Goal: Contribute content

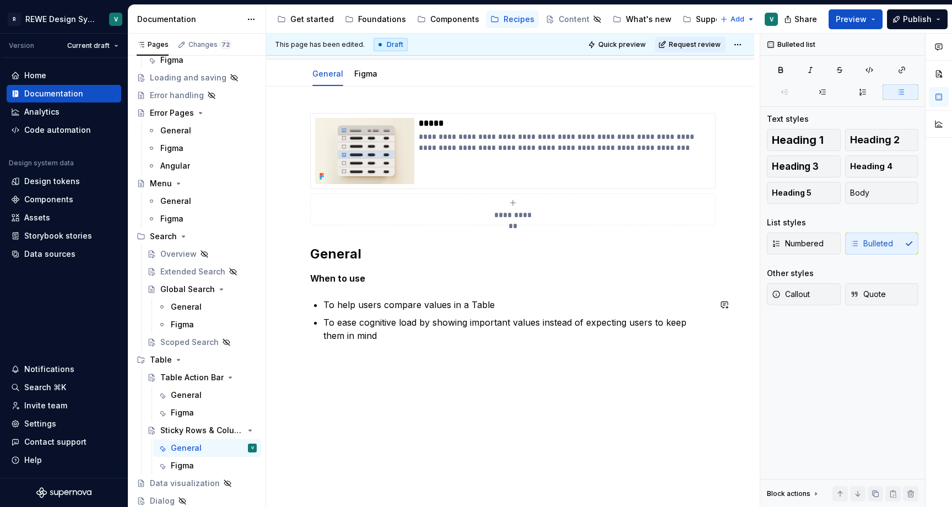
scroll to position [96, 0]
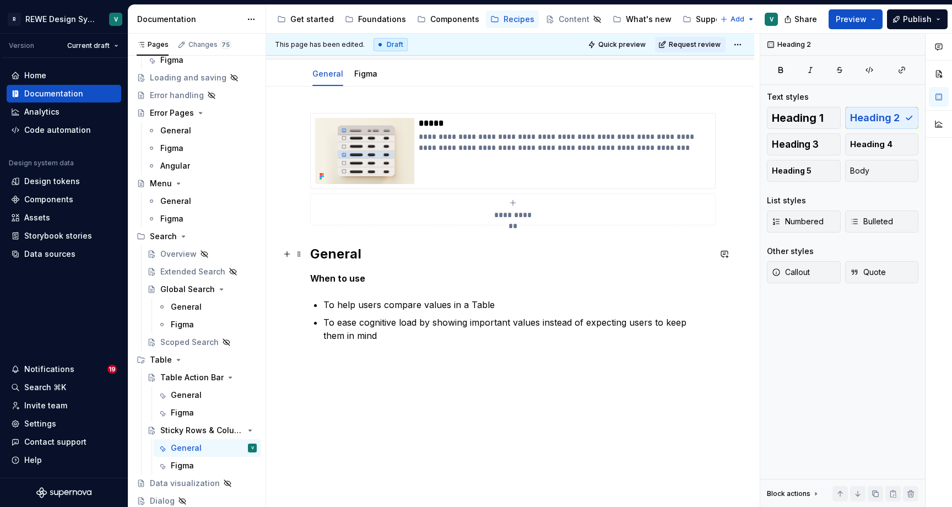
click at [342, 257] on h2 "General" at bounding box center [510, 254] width 400 height 18
click at [327, 362] on p at bounding box center [510, 361] width 400 height 13
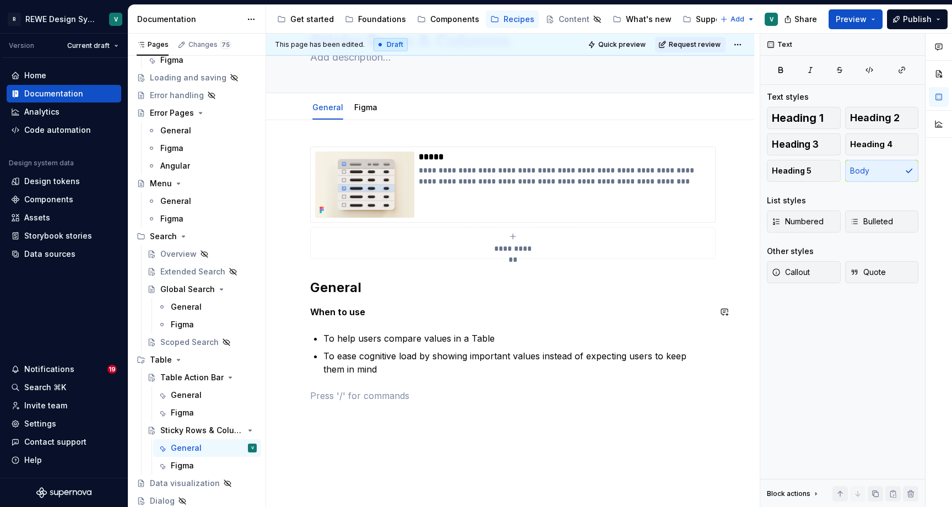
scroll to position [46, 0]
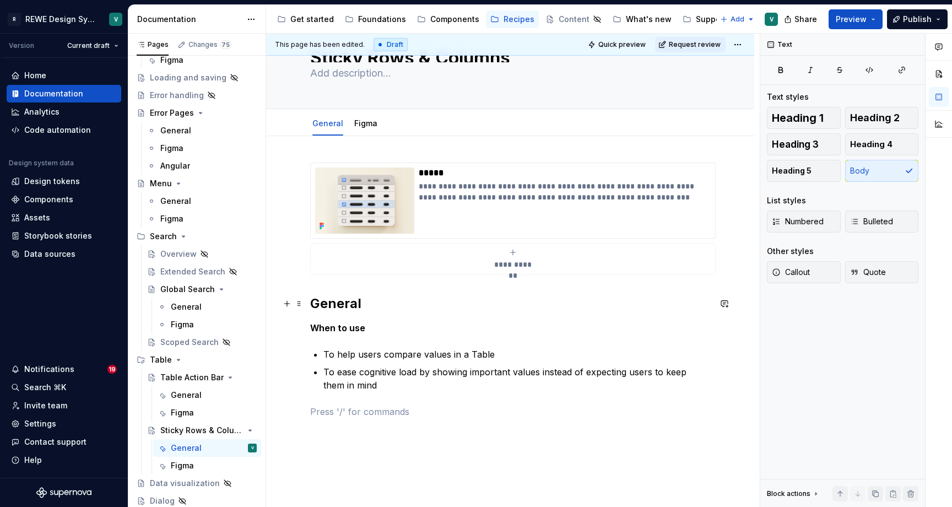
type textarea "*"
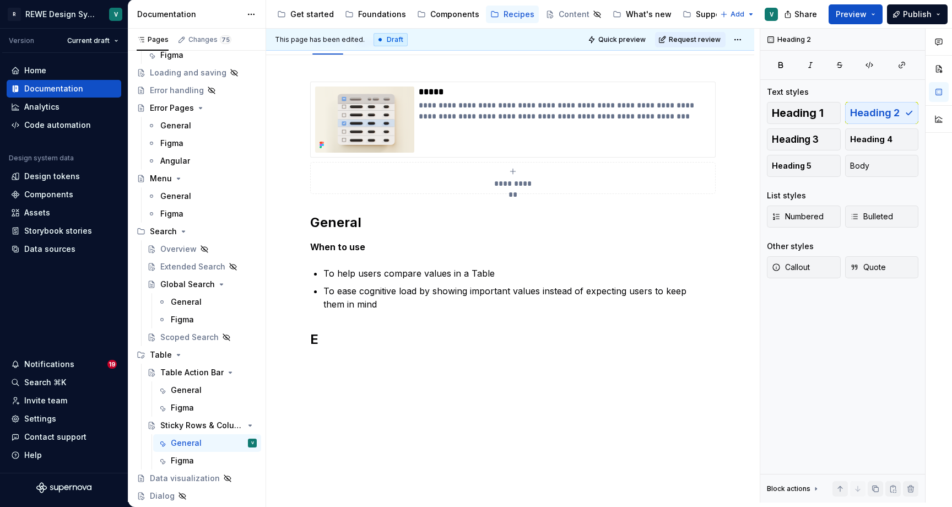
scroll to position [116, 0]
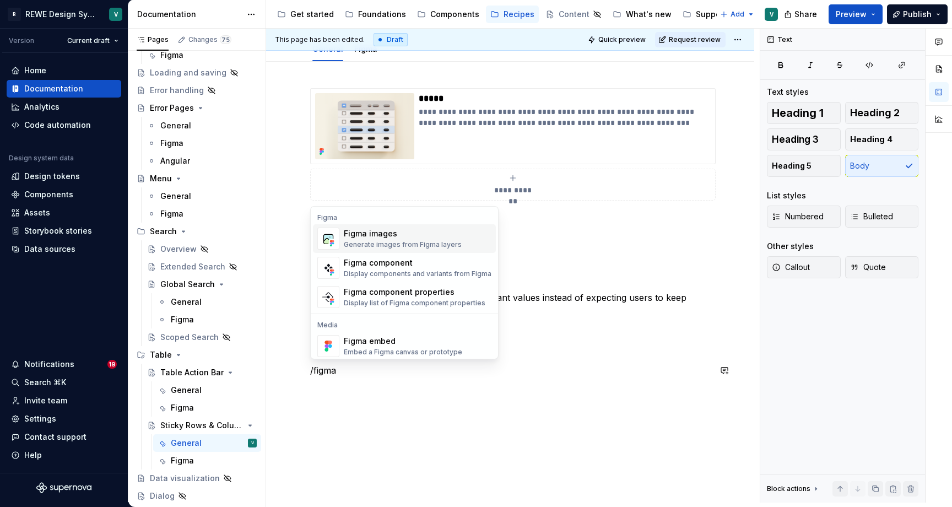
click at [435, 234] on div "Figma images" at bounding box center [403, 233] width 118 height 11
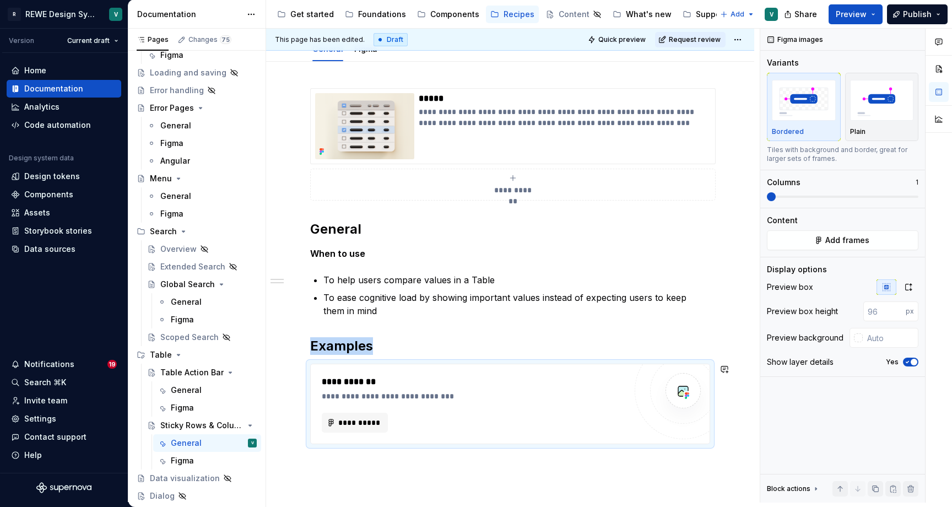
type textarea "*"
click at [365, 421] on span "**********" at bounding box center [359, 422] width 43 height 11
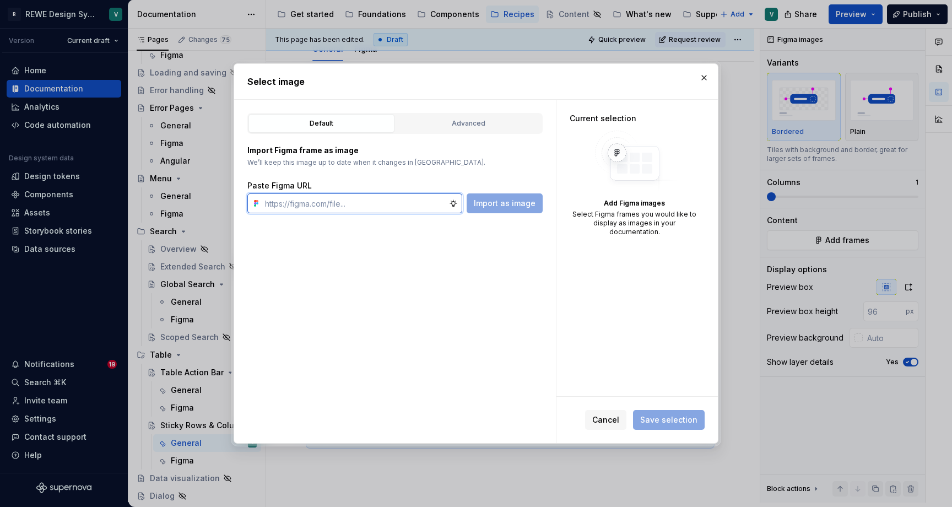
paste input "[URL][DOMAIN_NAME]"
type input "[URL][DOMAIN_NAME]"
click at [499, 199] on span "Import as image" at bounding box center [505, 203] width 62 height 11
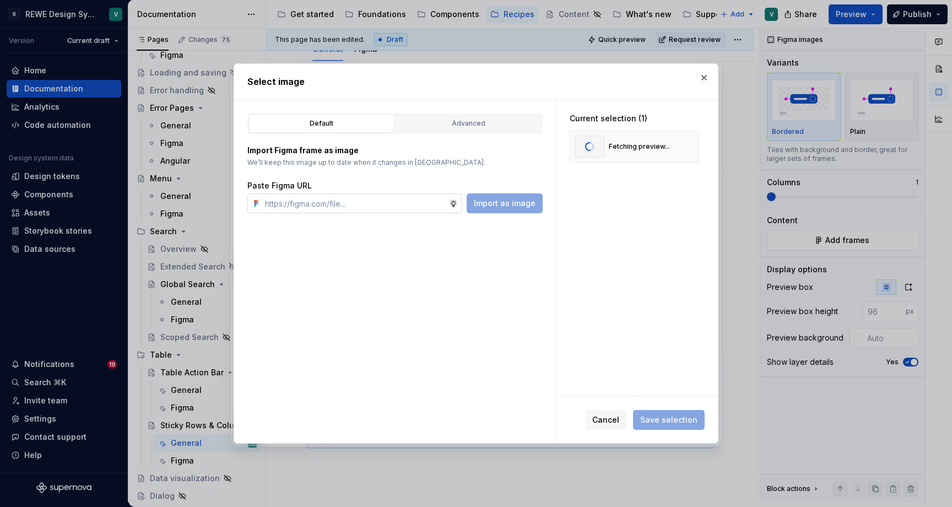
click at [389, 208] on input "text" at bounding box center [355, 203] width 188 height 20
paste input "[URL][DOMAIN_NAME]"
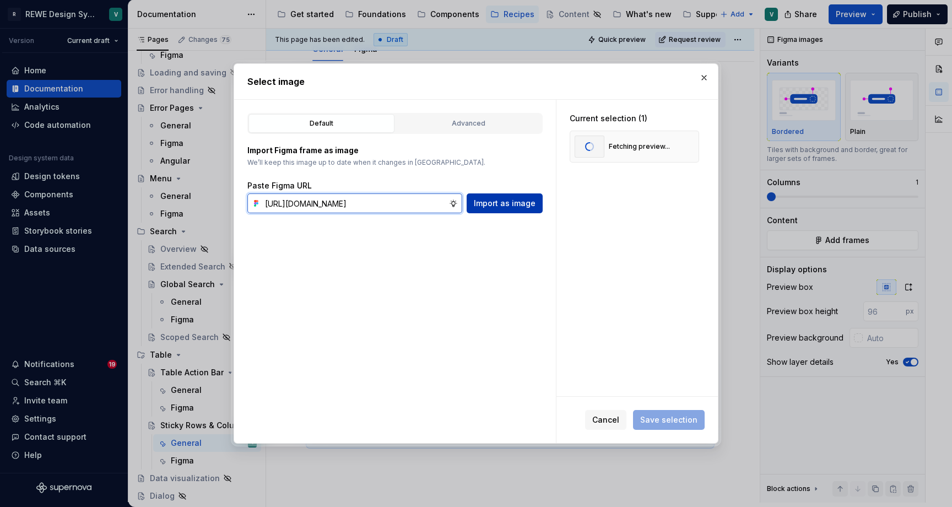
type input "[URL][DOMAIN_NAME]"
click at [521, 208] on span "Import as image" at bounding box center [505, 203] width 62 height 11
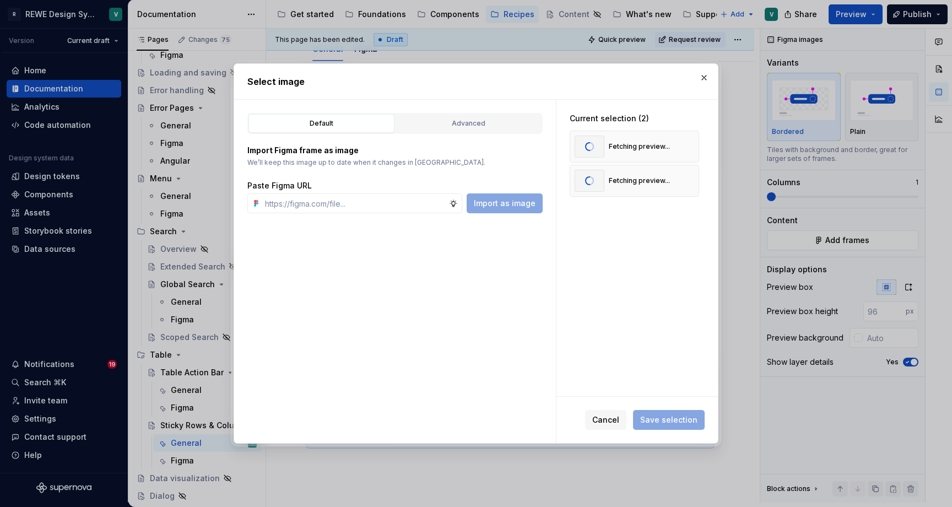
click at [384, 215] on div "Default Advanced Import Figma frame as image We’ll keep this image up to date w…" at bounding box center [395, 271] width 322 height 343
click at [378, 201] on input "text" at bounding box center [355, 203] width 188 height 20
paste input "[URL][DOMAIN_NAME]"
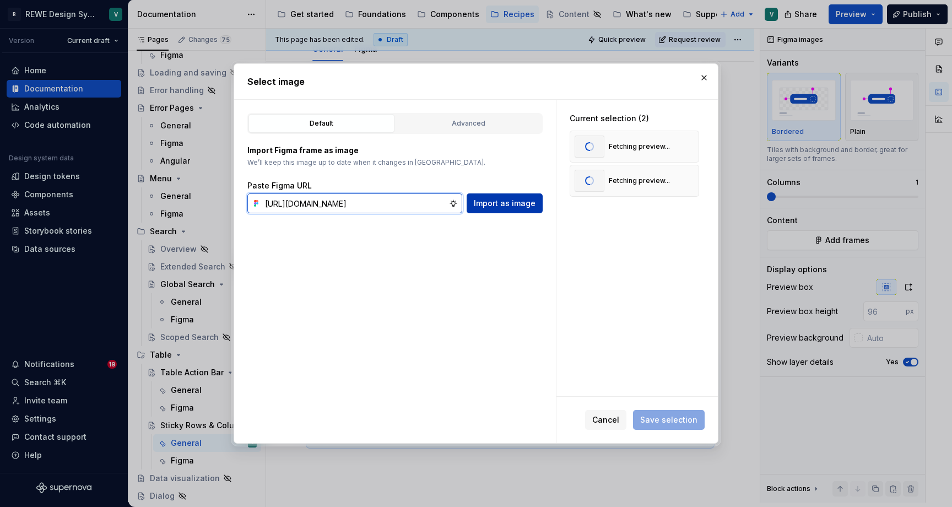
type input "[URL][DOMAIN_NAME]"
click at [523, 205] on span "Import as image" at bounding box center [505, 203] width 62 height 11
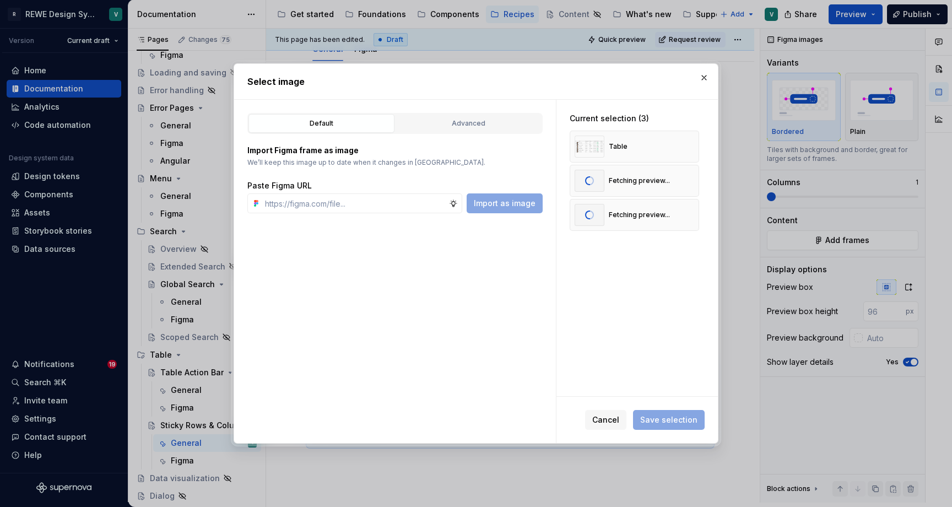
type textarea "*"
click at [659, 416] on span "Save selection" at bounding box center [668, 419] width 57 height 11
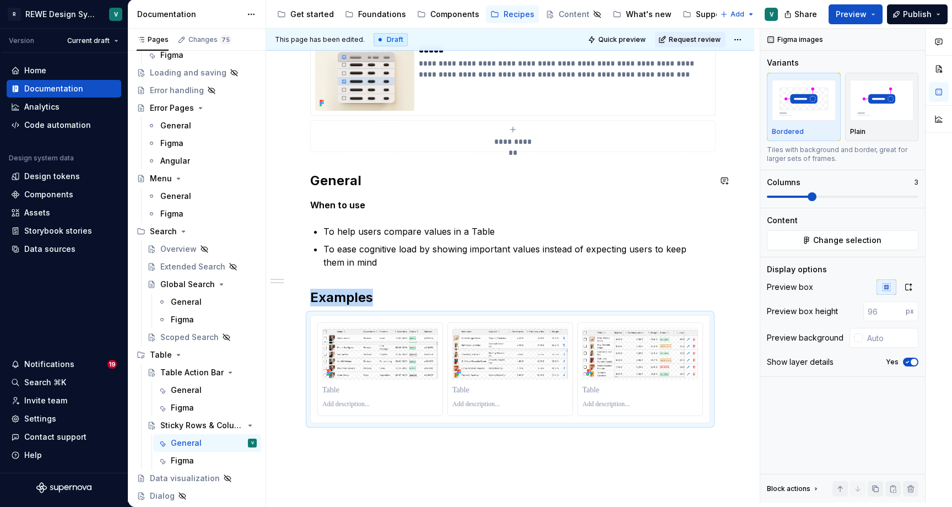
scroll to position [186, 0]
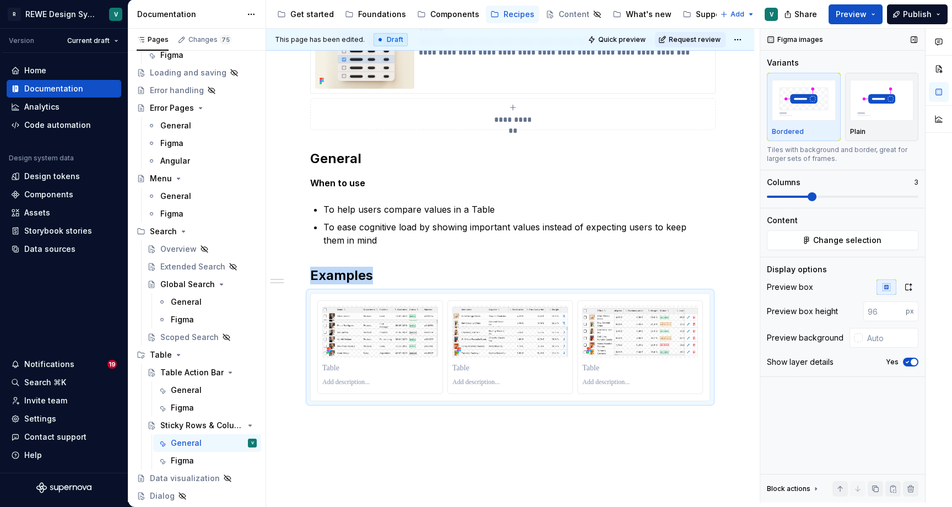
click at [779, 199] on span at bounding box center [843, 196] width 152 height 9
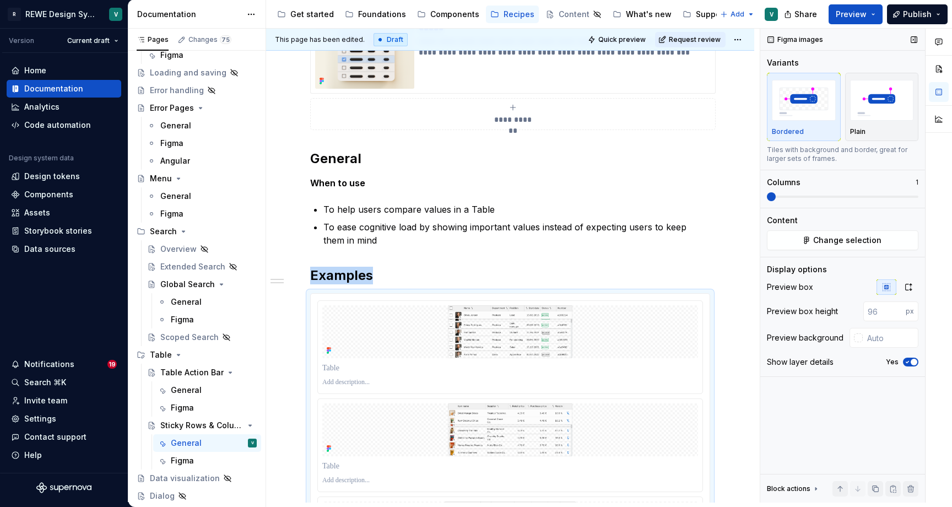
click at [769, 196] on span at bounding box center [843, 196] width 152 height 9
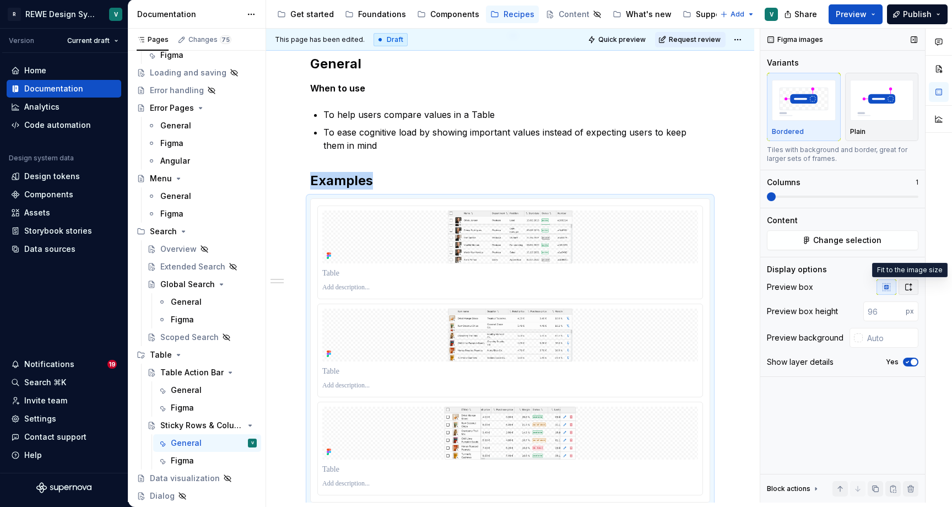
click at [910, 289] on icon "button" at bounding box center [908, 287] width 9 height 9
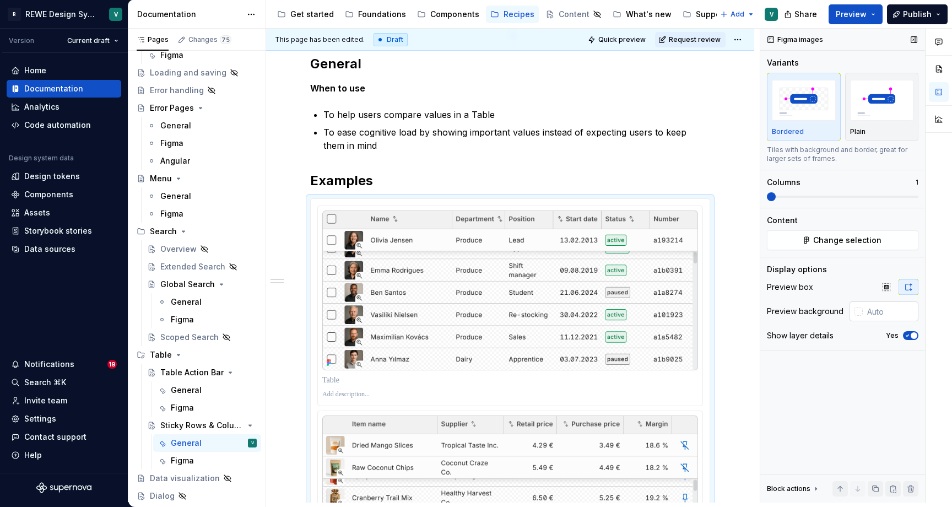
click at [886, 313] on input "text" at bounding box center [891, 311] width 56 height 20
type input "#FCFCFC"
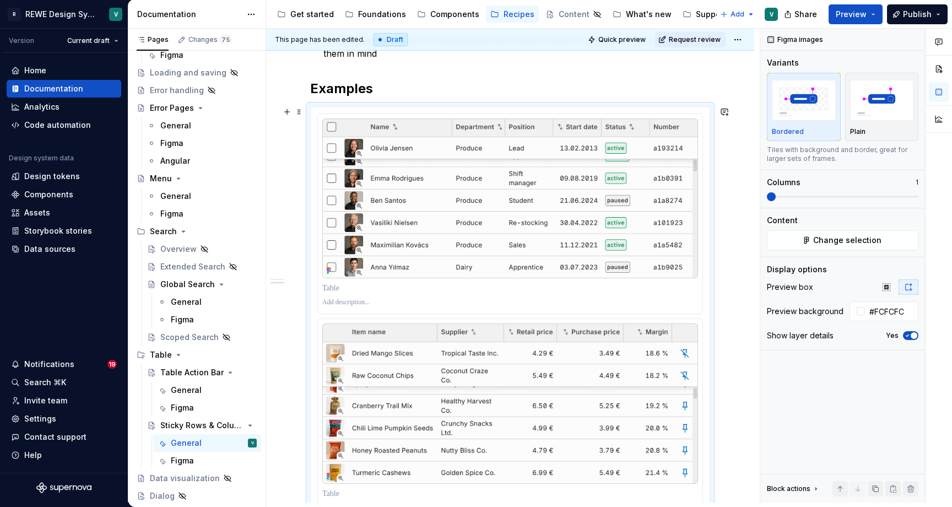
scroll to position [357, 0]
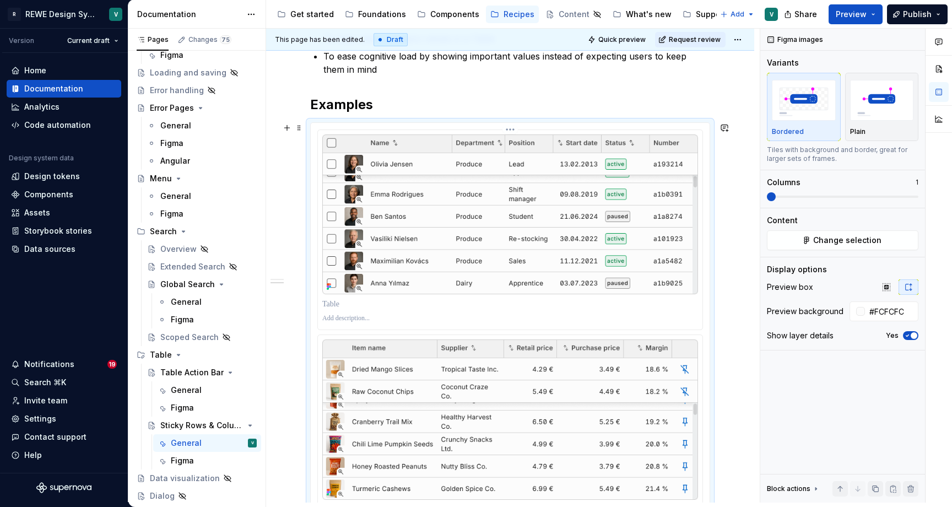
click at [357, 303] on p at bounding box center [510, 304] width 376 height 11
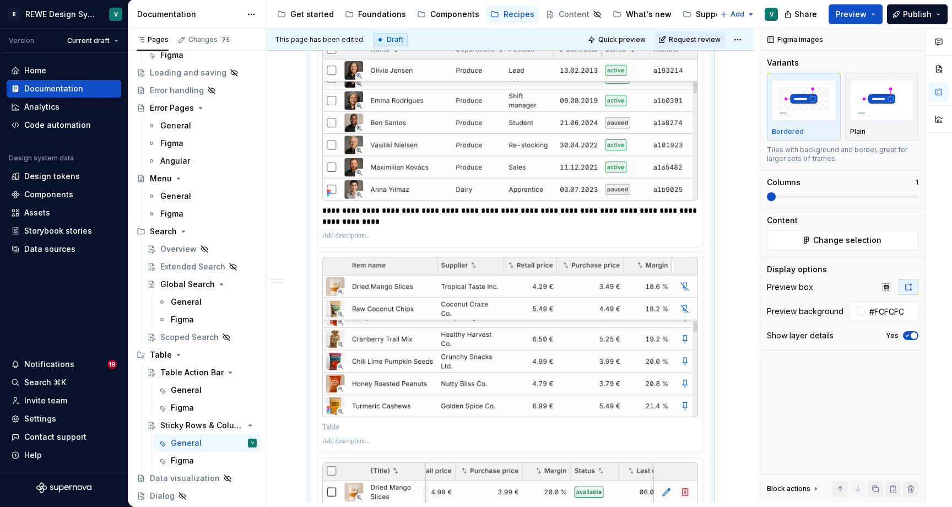
scroll to position [452, 0]
drag, startPoint x: 471, startPoint y: 219, endPoint x: 644, endPoint y: 211, distance: 173.8
click at [644, 211] on p "**********" at bounding box center [512, 215] width 381 height 22
click at [634, 211] on p "**********" at bounding box center [512, 215] width 381 height 22
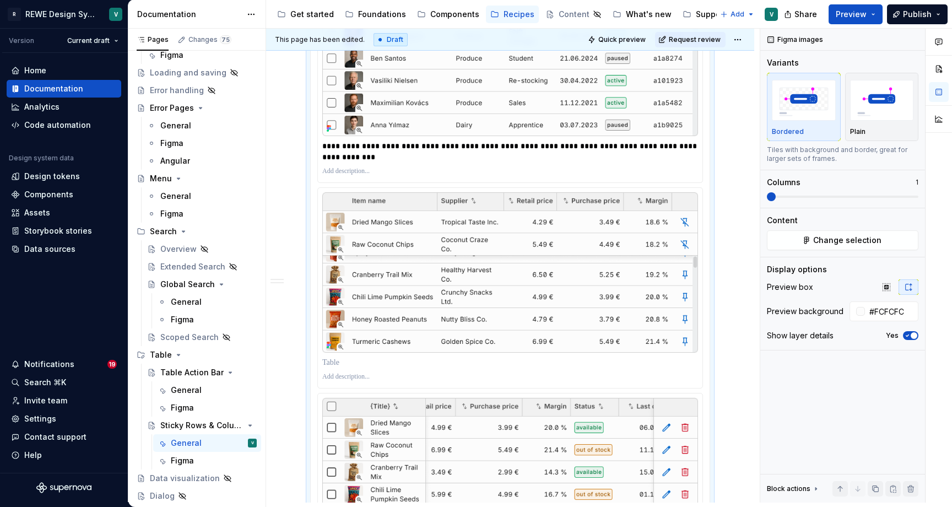
scroll to position [519, 0]
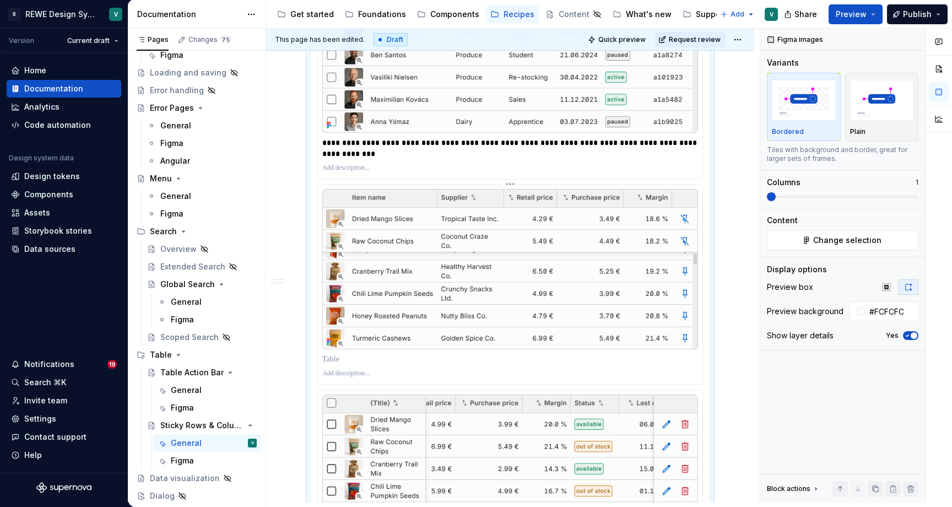
click at [344, 365] on p at bounding box center [510, 359] width 376 height 11
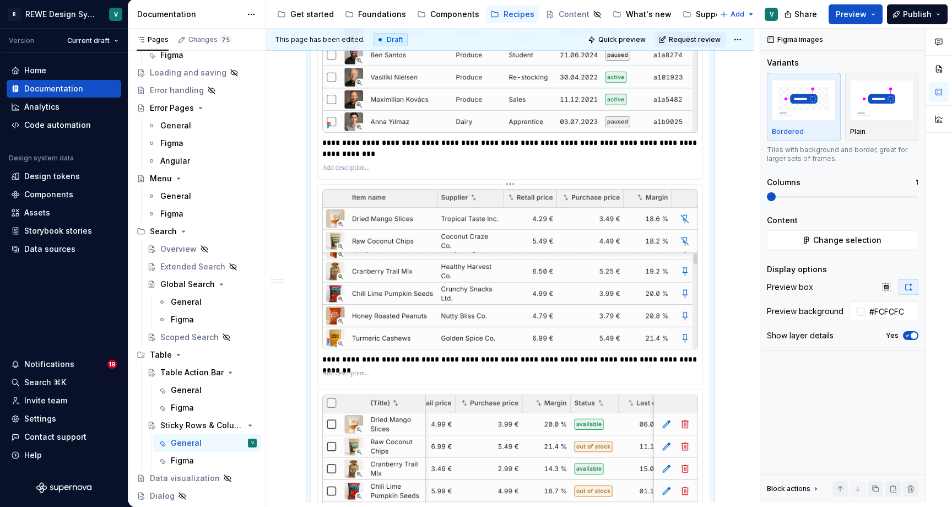
click at [352, 363] on p "**********" at bounding box center [512, 359] width 381 height 11
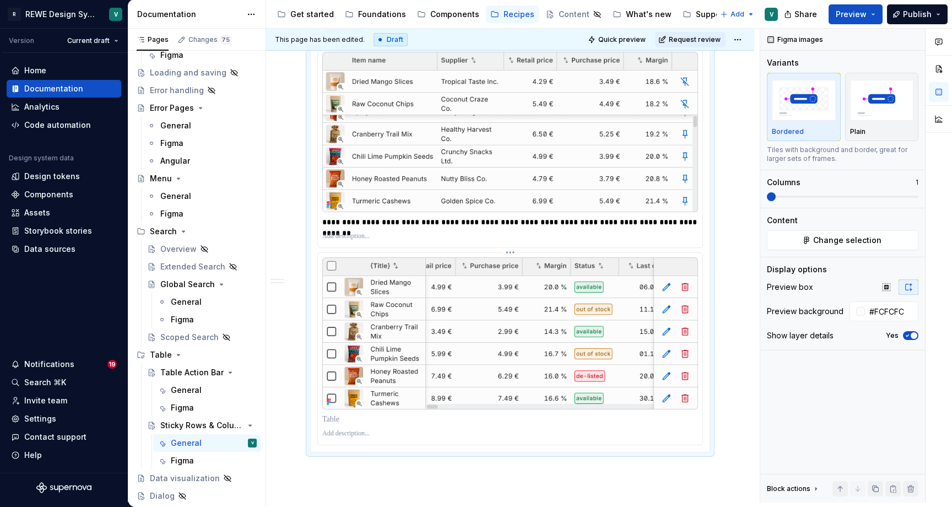
scroll to position [659, 0]
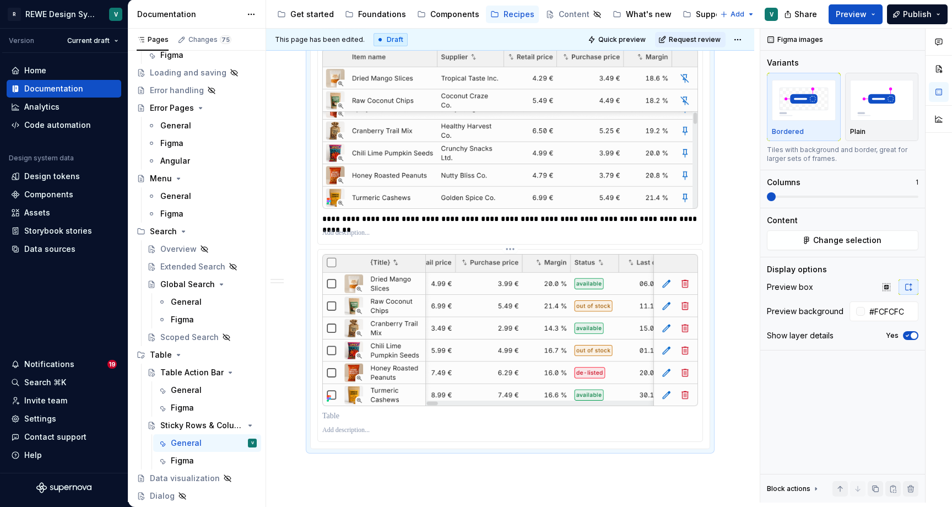
click at [348, 422] on p at bounding box center [510, 416] width 376 height 11
click at [389, 419] on p "**********" at bounding box center [512, 416] width 381 height 11
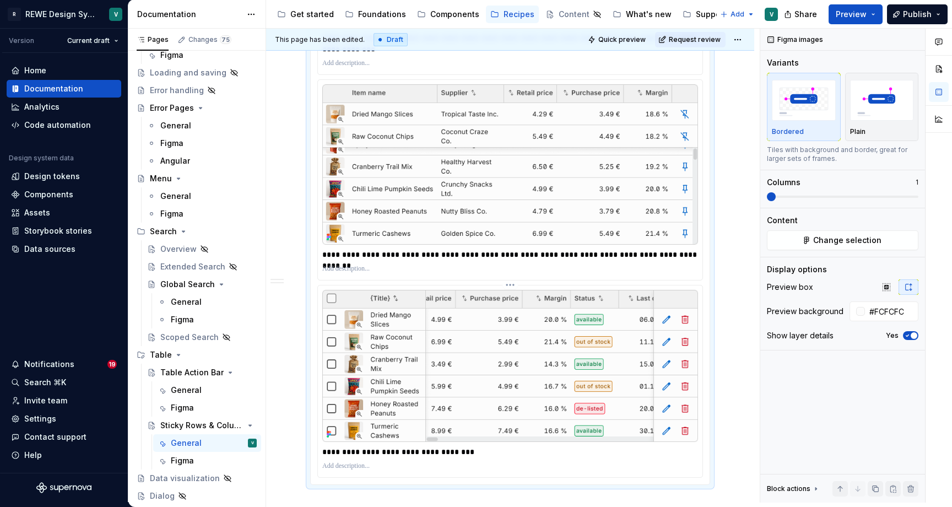
scroll to position [639, 0]
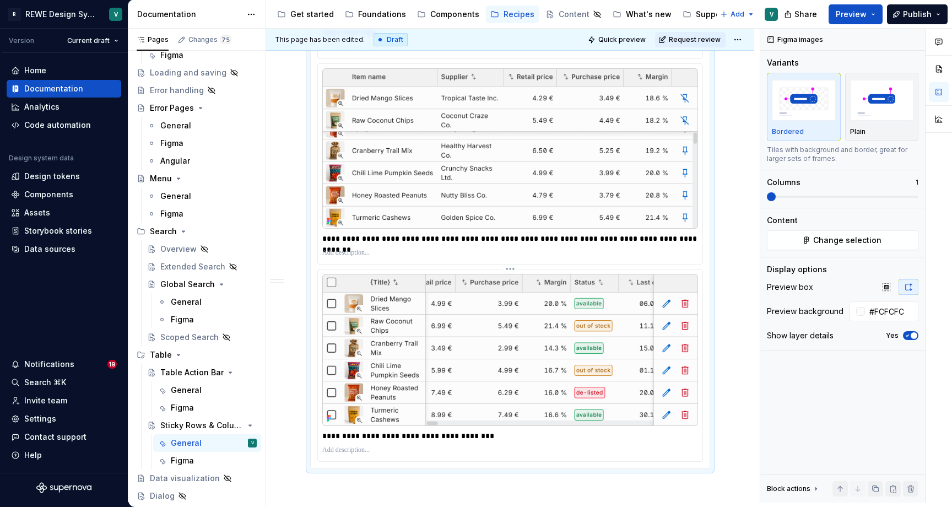
click at [479, 441] on p "**********" at bounding box center [512, 435] width 381 height 11
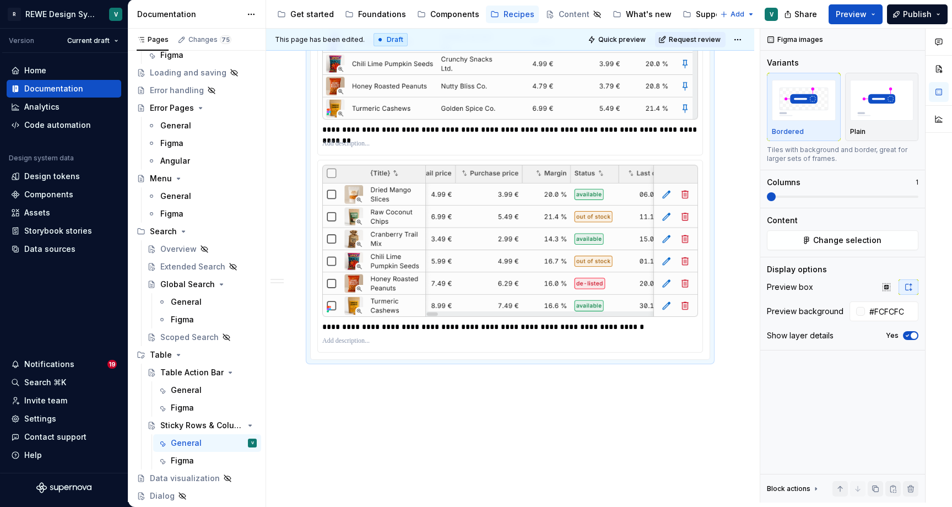
scroll to position [764, 0]
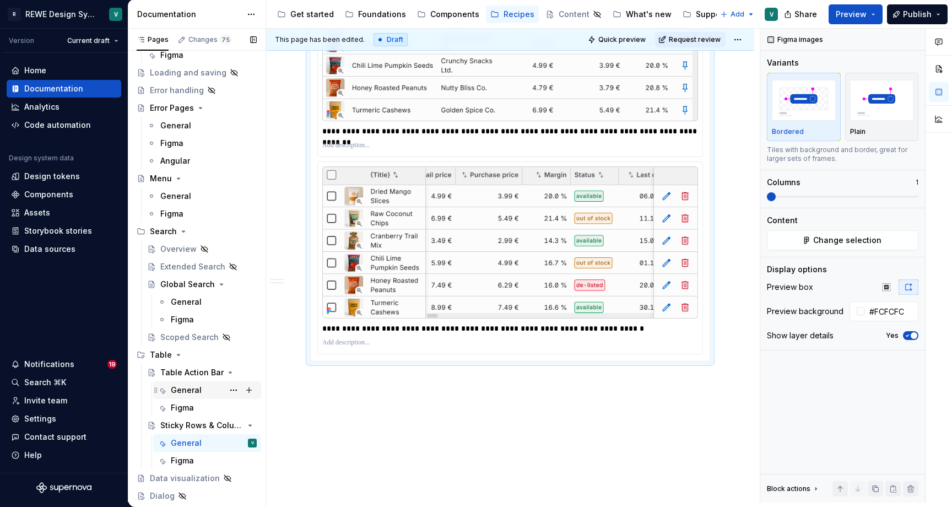
click at [189, 398] on div "General" at bounding box center [207, 390] width 108 height 18
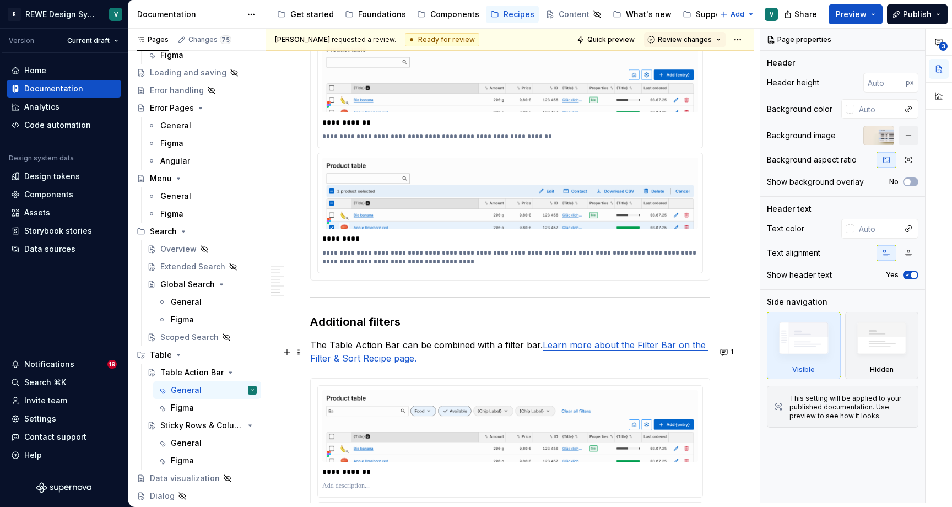
scroll to position [1840, 0]
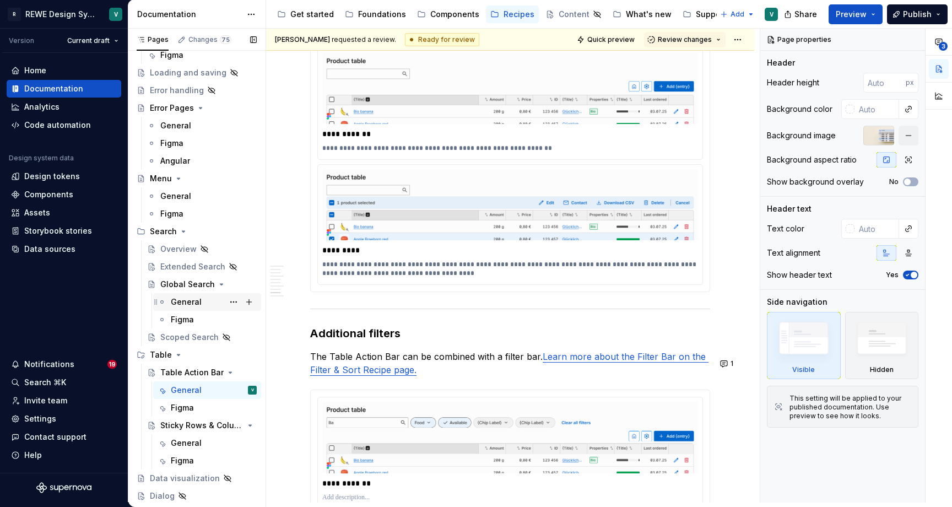
click at [192, 301] on div "General" at bounding box center [186, 301] width 31 height 11
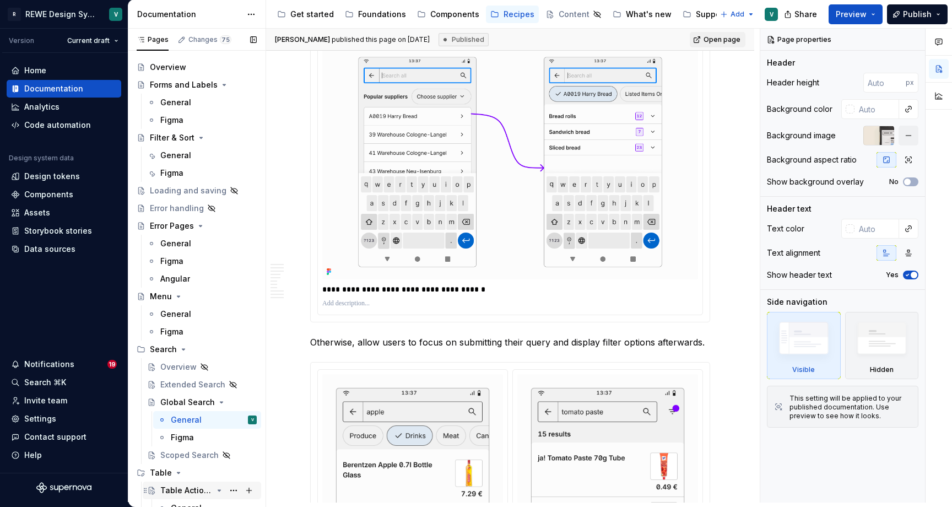
scroll to position [6, 0]
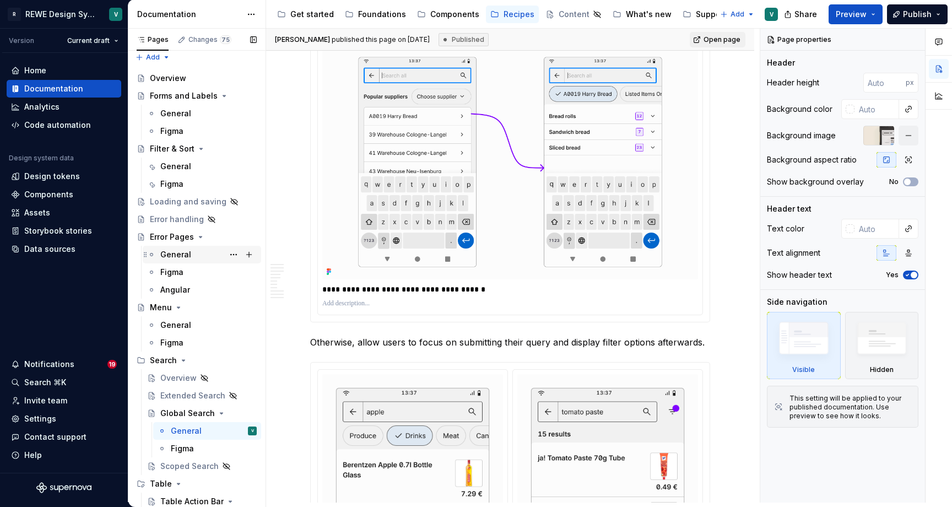
click at [176, 249] on div "General" at bounding box center [175, 254] width 31 height 11
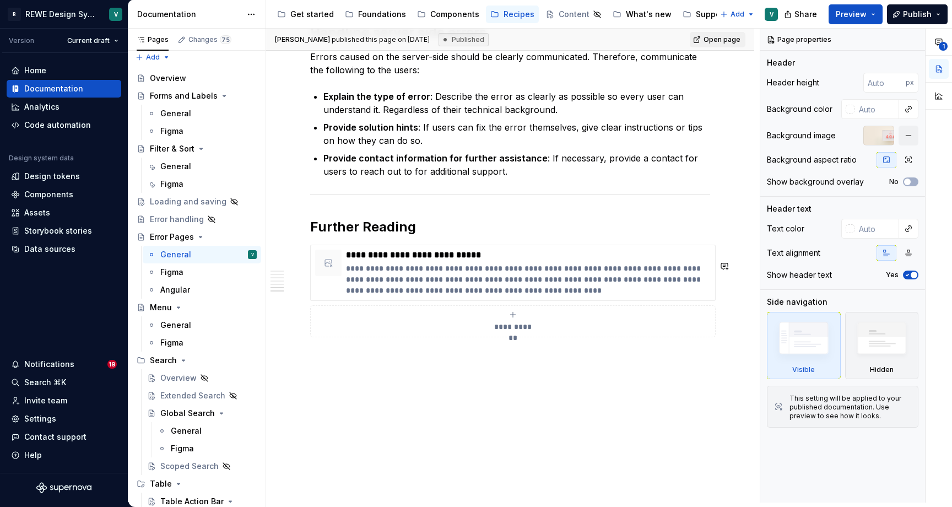
scroll to position [2430, 0]
click at [174, 168] on div "General" at bounding box center [175, 166] width 31 height 11
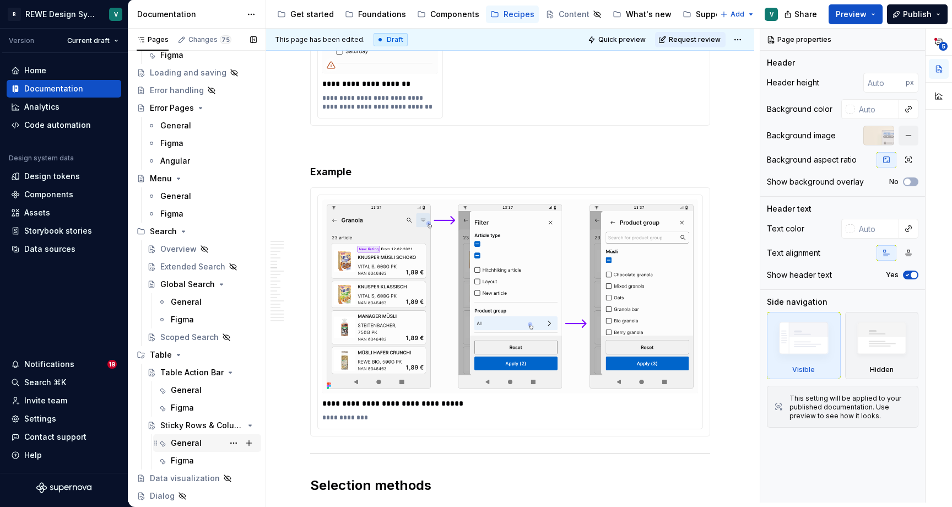
scroll to position [134, 0]
click at [187, 445] on div "General" at bounding box center [186, 443] width 31 height 11
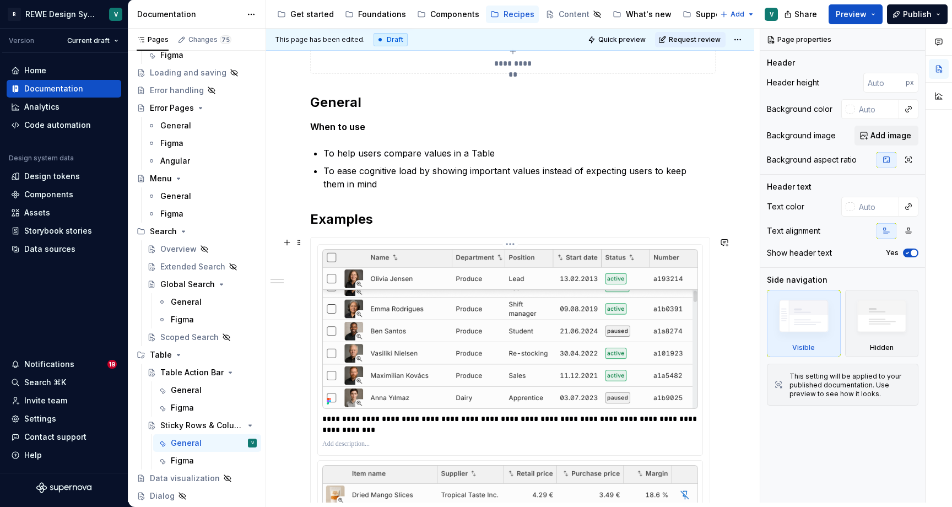
scroll to position [233, 0]
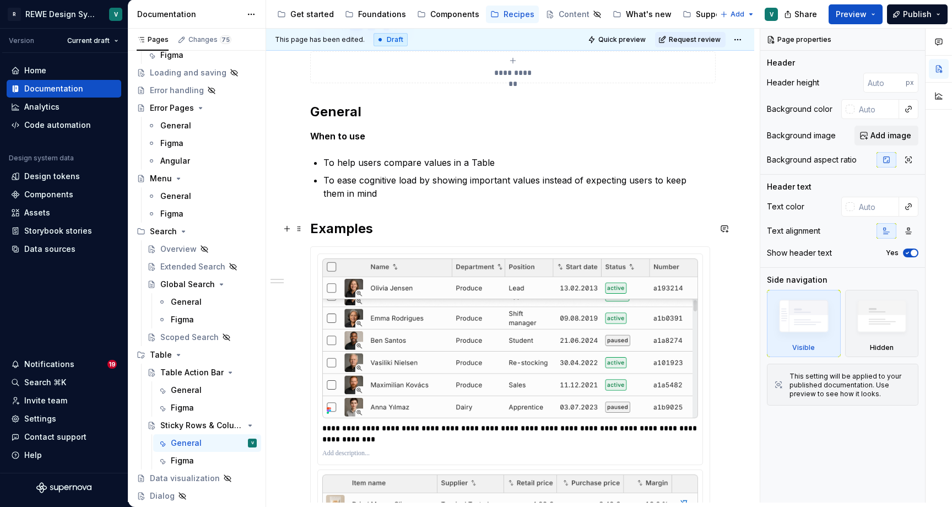
click at [311, 227] on h2 "Examples" at bounding box center [510, 229] width 400 height 18
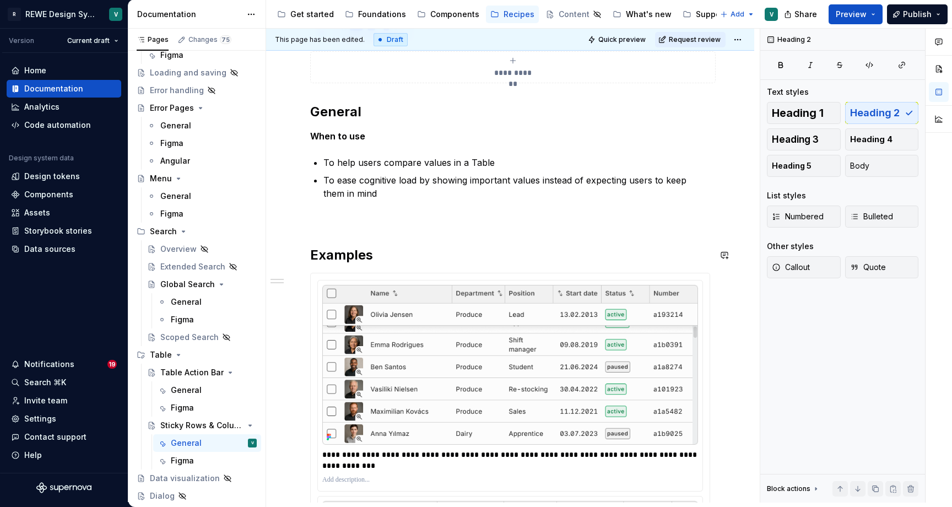
type textarea "*"
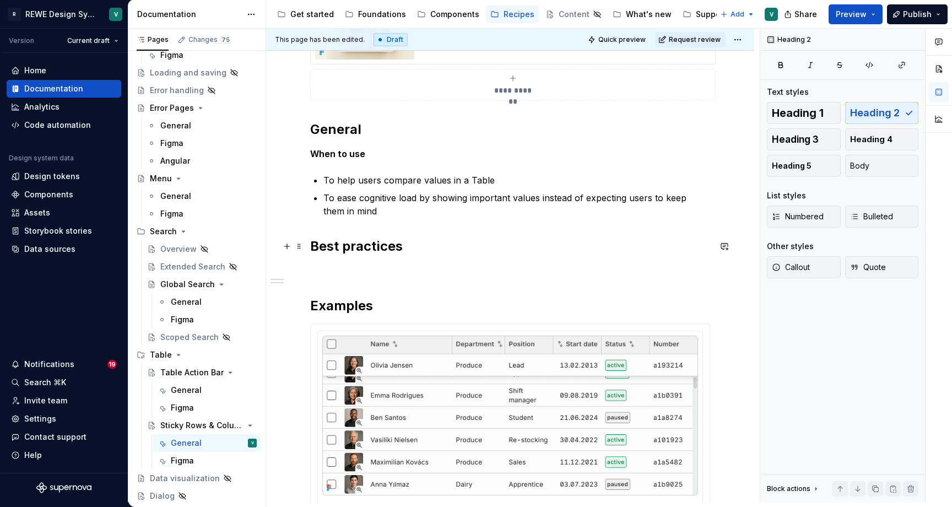
click at [355, 244] on h2 "Best practices" at bounding box center [510, 247] width 400 height 18
click at [330, 271] on p at bounding box center [510, 270] width 400 height 13
